Goal: Task Accomplishment & Management: Complete application form

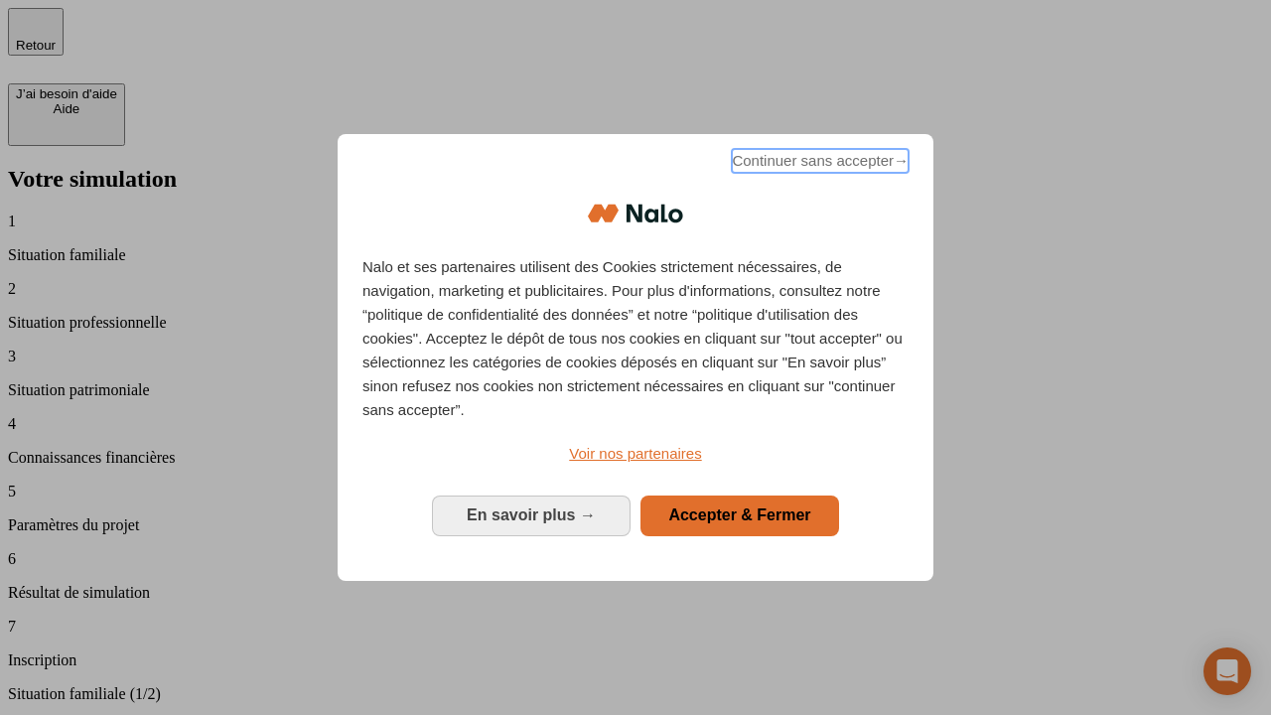
click at [818, 164] on span "Continuer sans accepter →" at bounding box center [820, 161] width 177 height 24
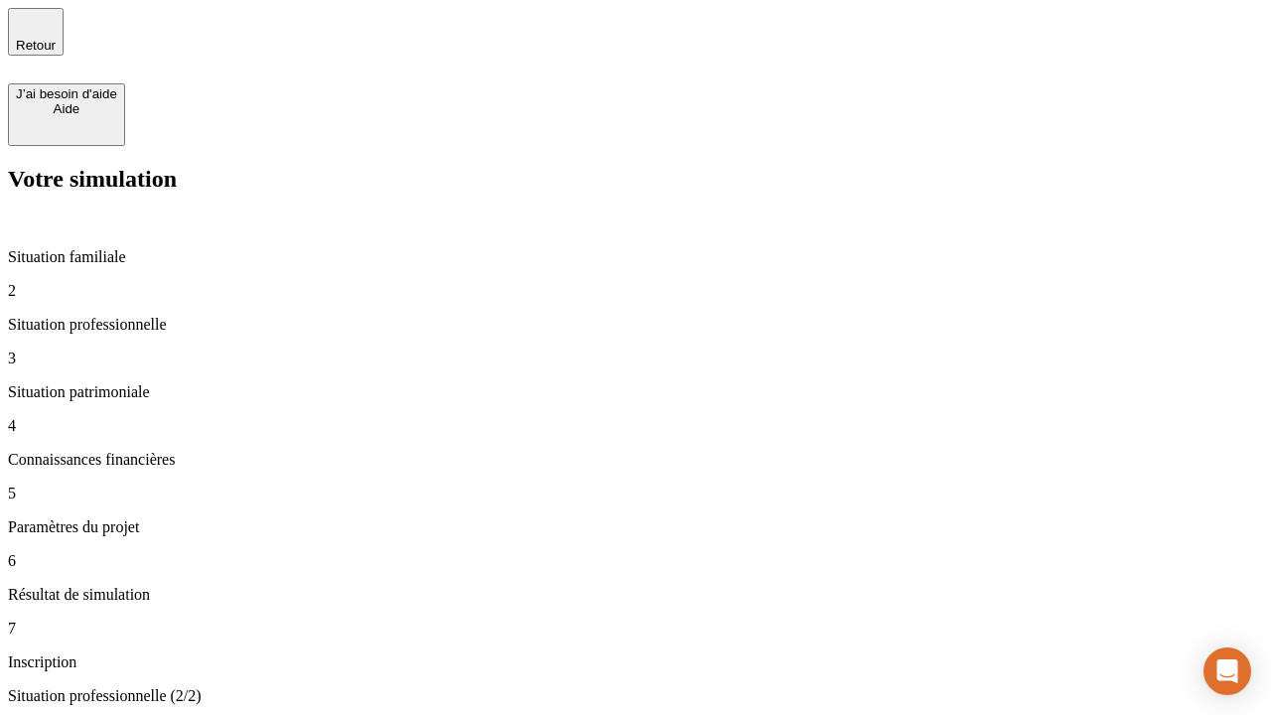
type input "30 000"
type input "1 000"
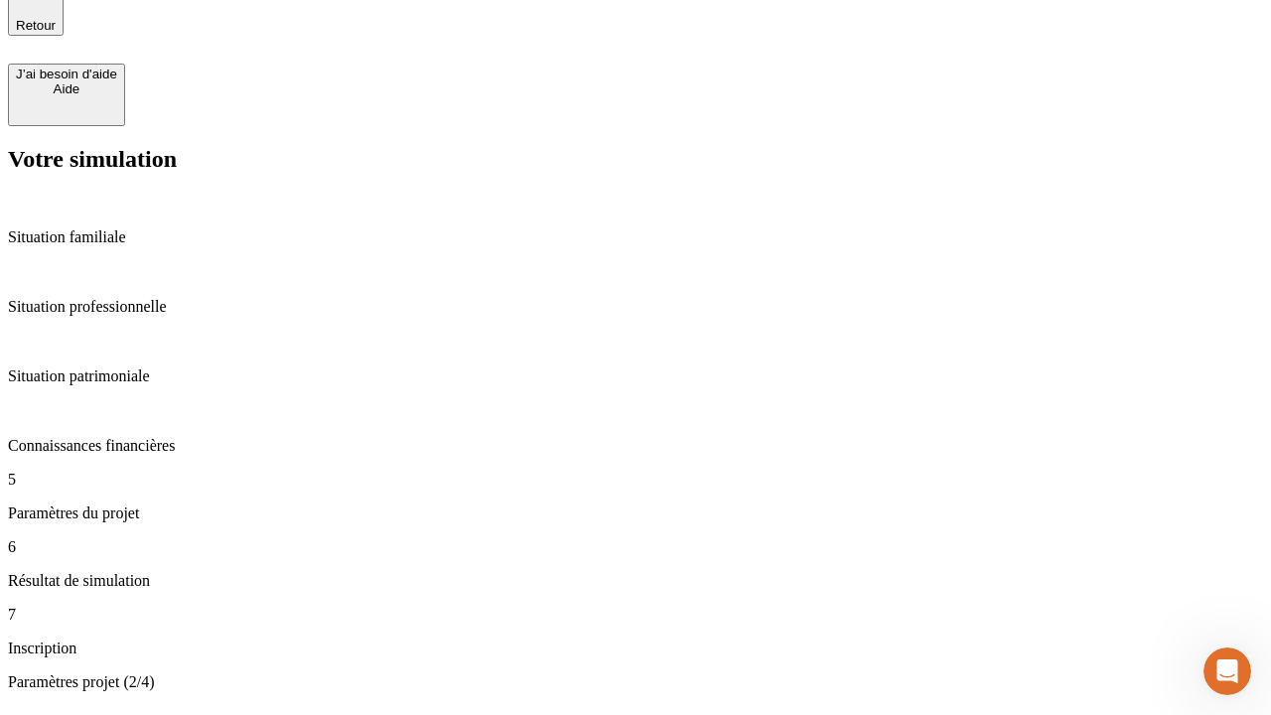
type input "40"
type input "200 000"
type input "640"
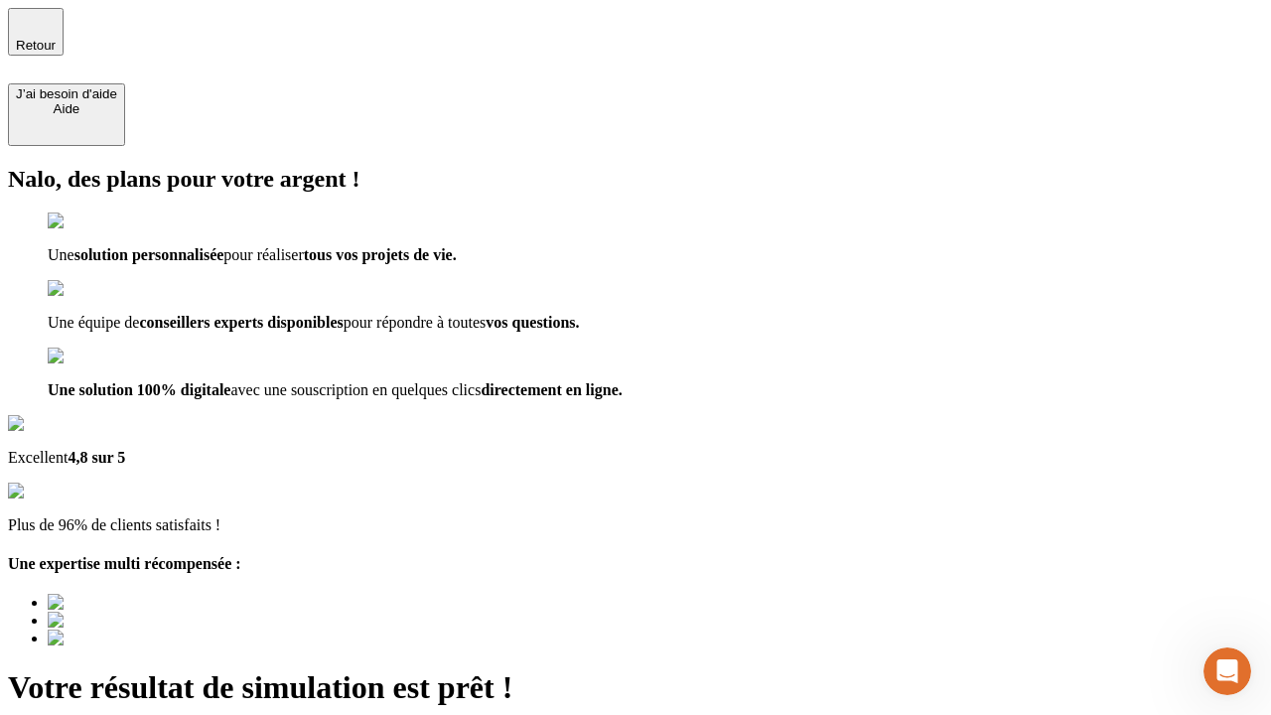
type input "[EMAIL_ADDRESS][DOMAIN_NAME]"
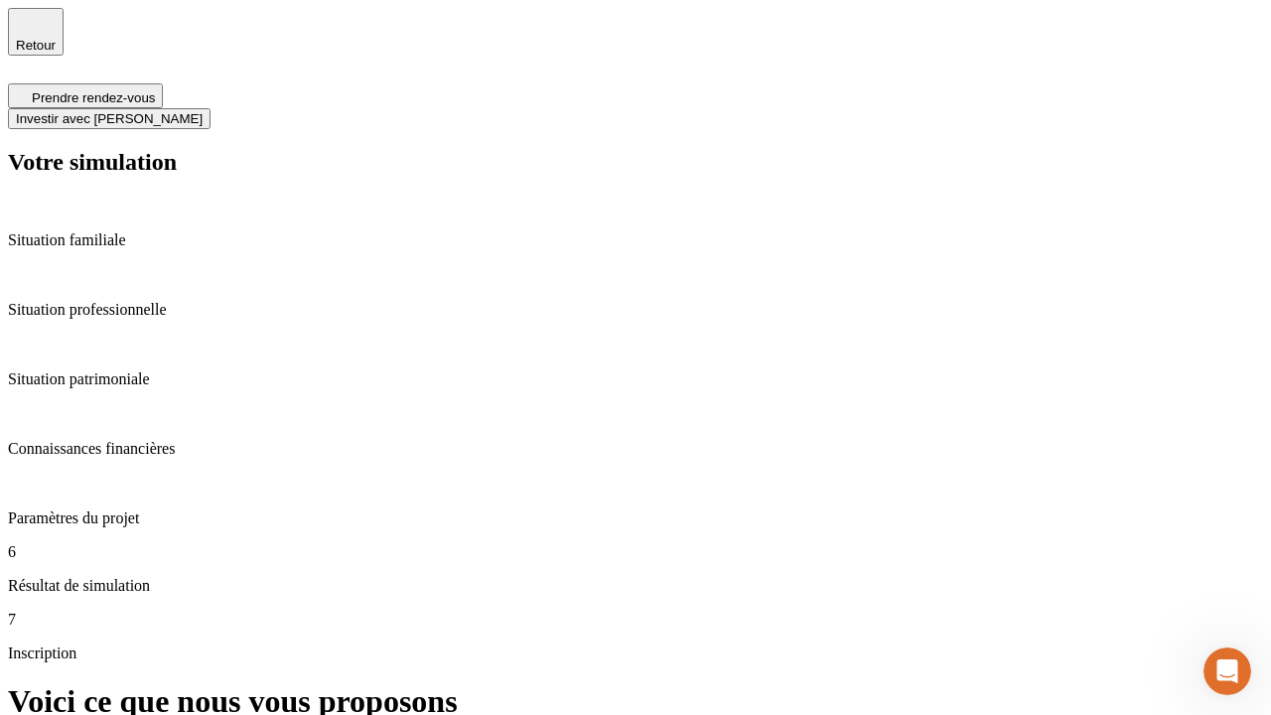
click at [203, 111] on span "Investir avec [PERSON_NAME]" at bounding box center [109, 118] width 187 height 15
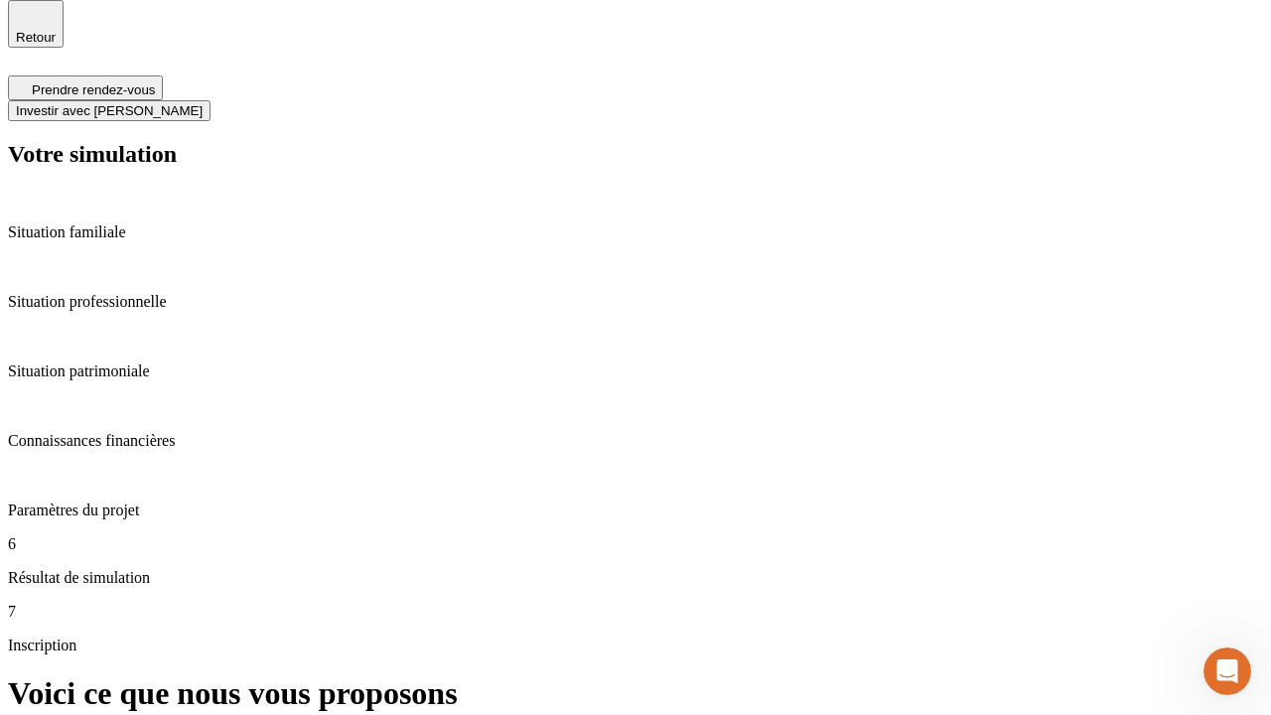
scroll to position [6, 0]
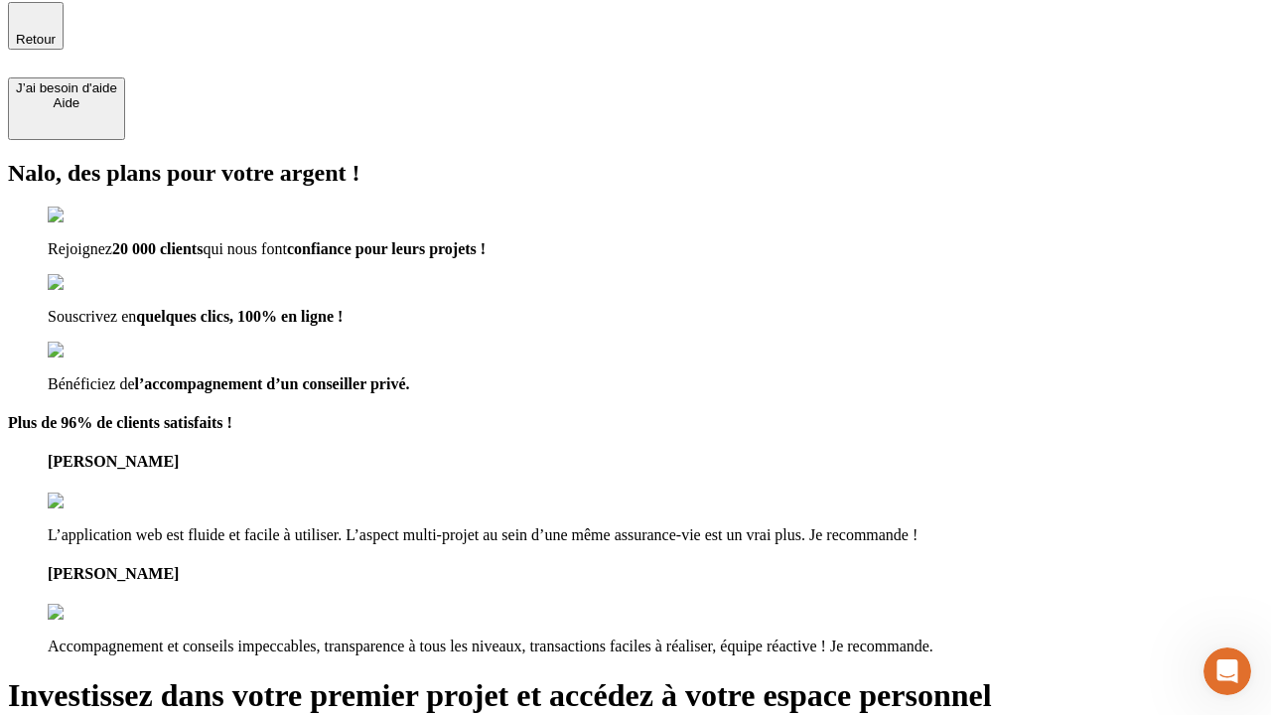
type input "[PERSON_NAME][EMAIL_ADDRESS][DOMAIN_NAME]"
